Goal: Information Seeking & Learning: Learn about a topic

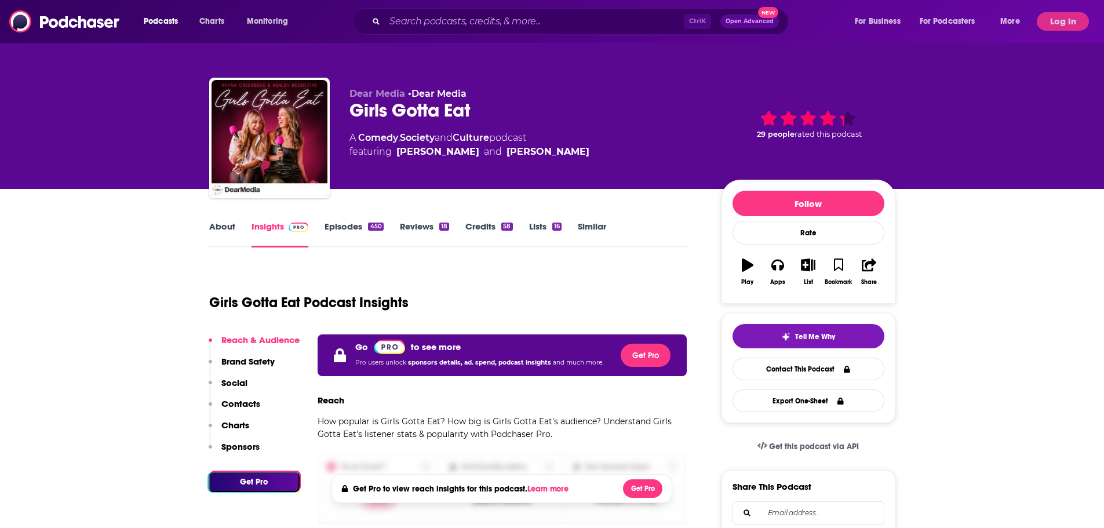
click at [466, 31] on div "Ctrl K Open Advanced New" at bounding box center [571, 21] width 436 height 27
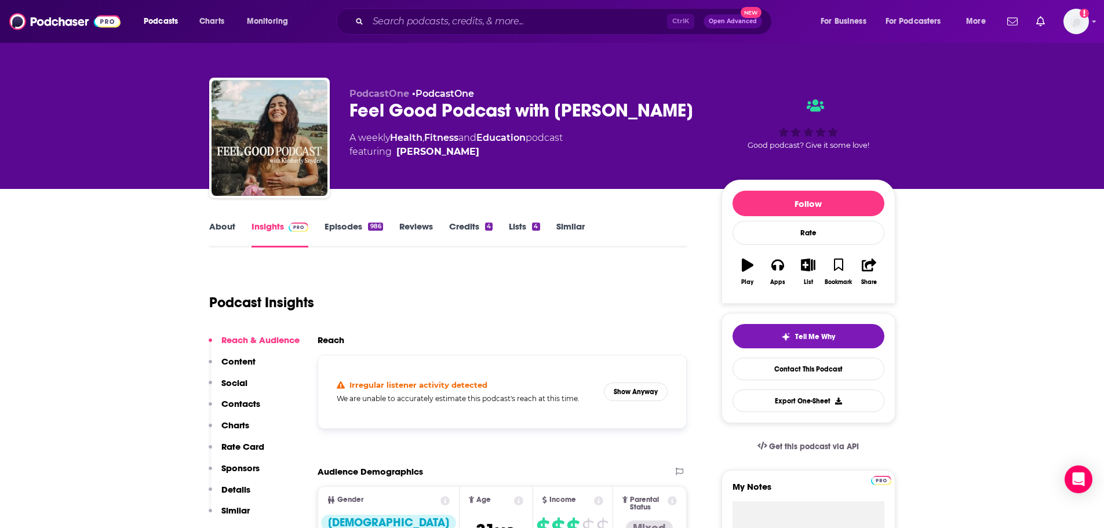
click at [459, 380] on div "Irregular listener activity detected We are unable to accurately estimate this …" at bounding box center [503, 392] width 350 height 54
click at [611, 388] on button "Show Anyway" at bounding box center [636, 392] width 64 height 19
